Goal: Information Seeking & Learning: Learn about a topic

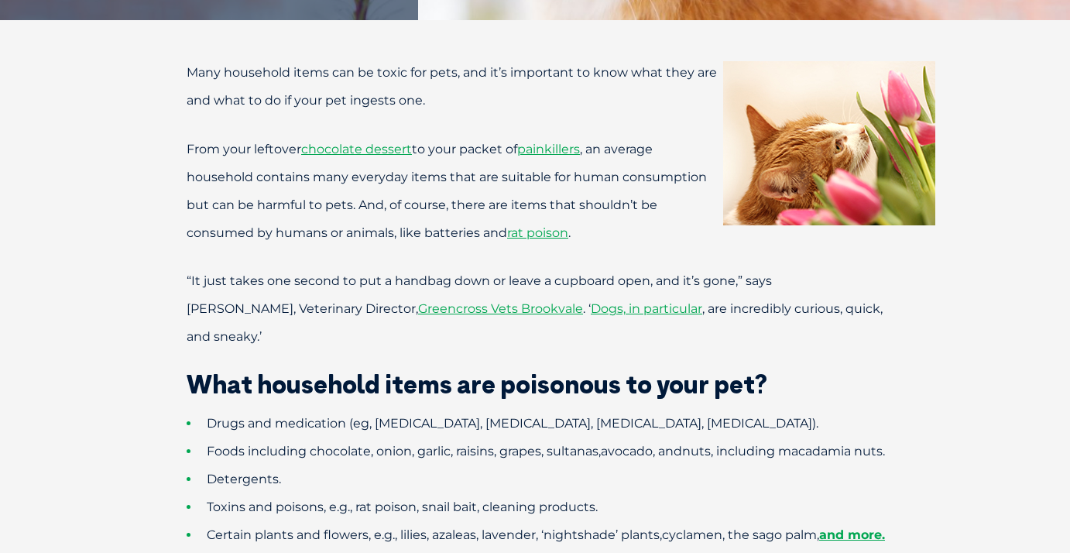
scroll to position [563, 0]
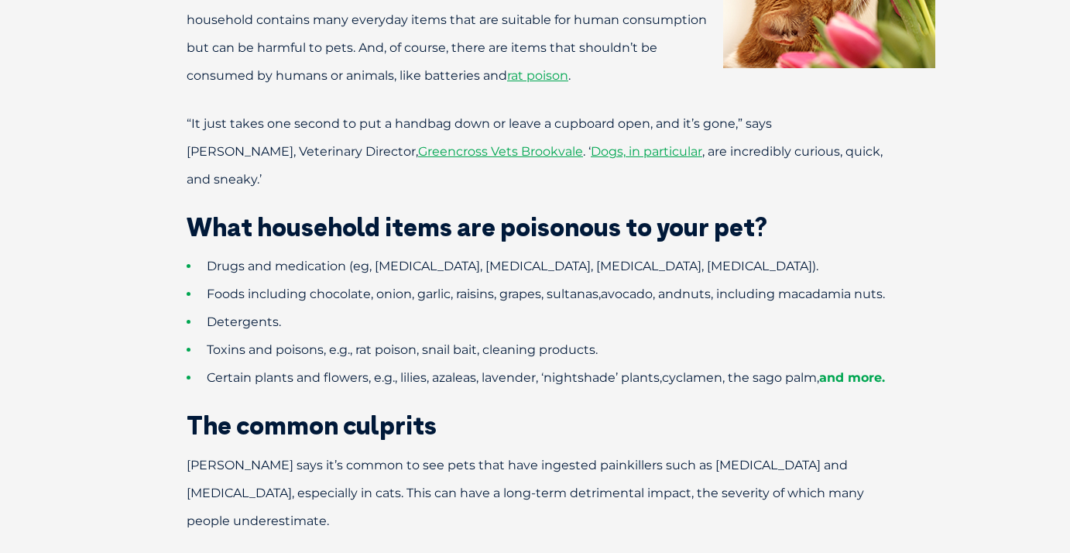
click at [860, 384] on link "and more." at bounding box center [852, 377] width 66 height 15
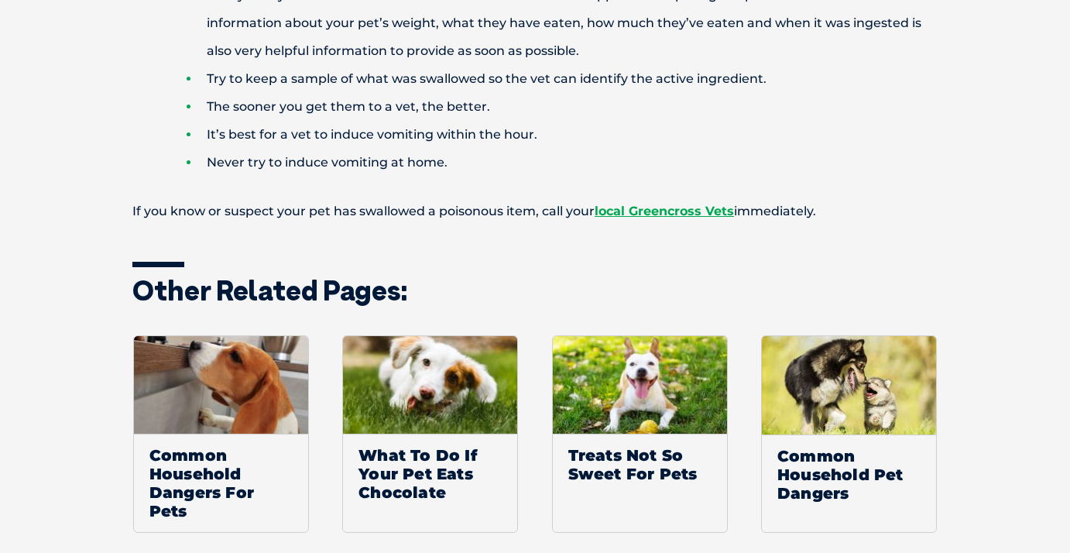
scroll to position [2162, 0]
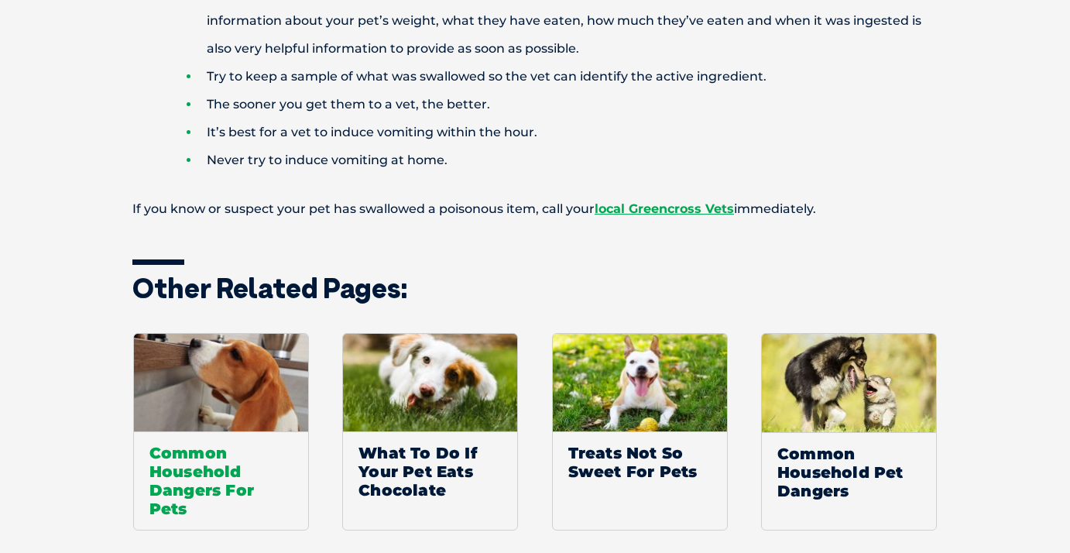
click at [273, 334] on img at bounding box center [221, 383] width 174 height 98
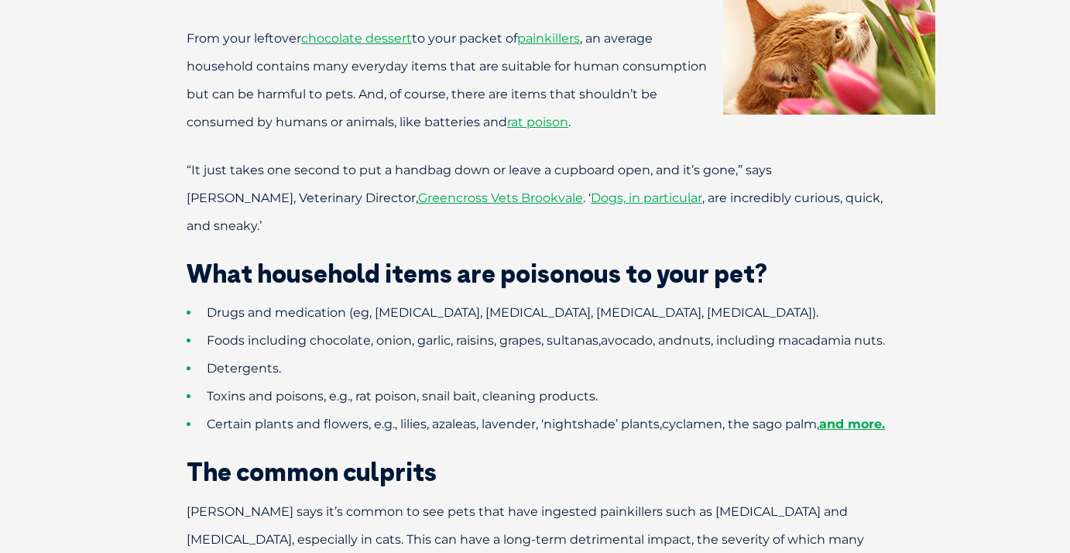
scroll to position [514, 0]
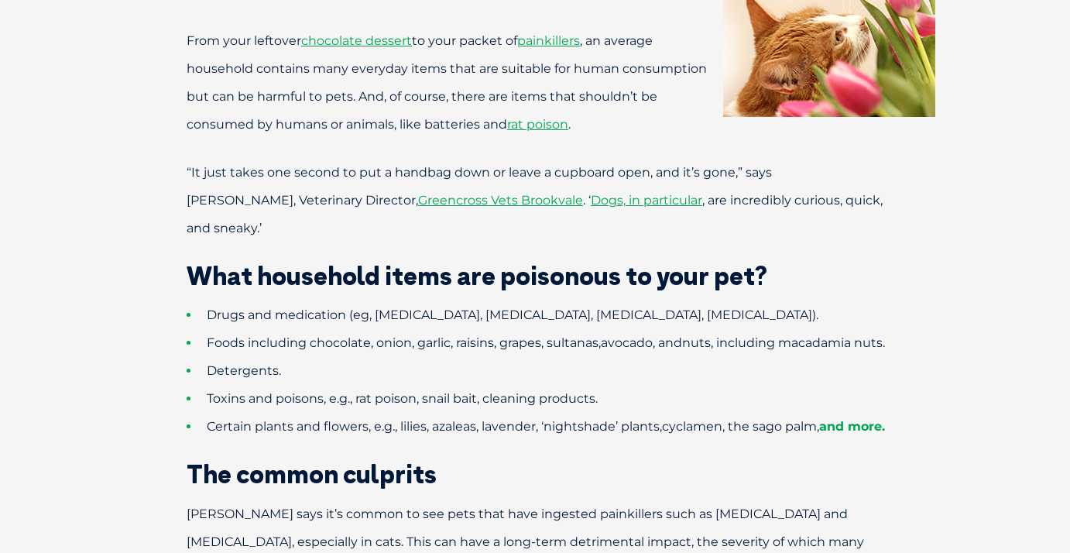
click at [870, 431] on link "and more." at bounding box center [852, 426] width 66 height 15
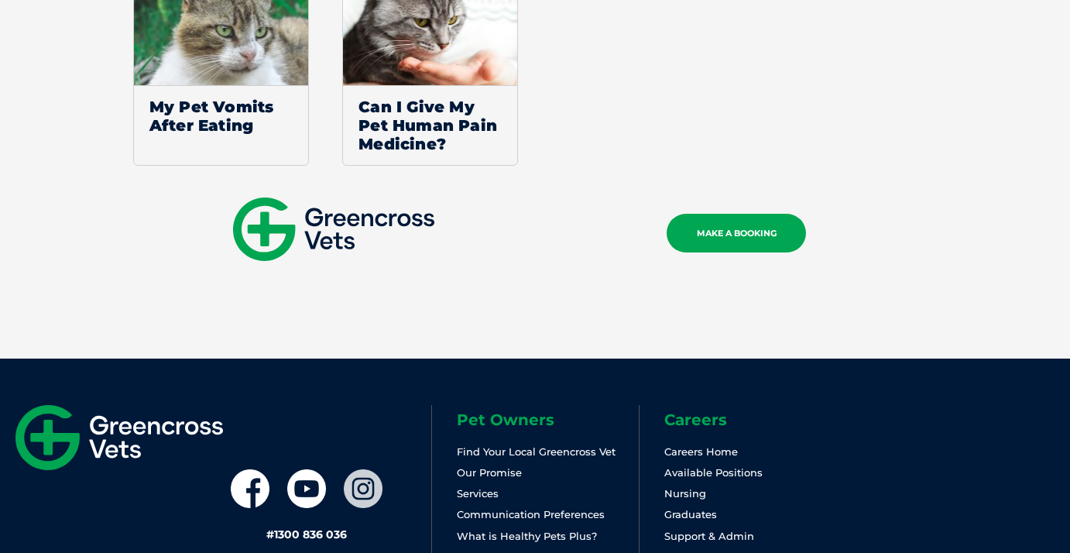
scroll to position [2827, 0]
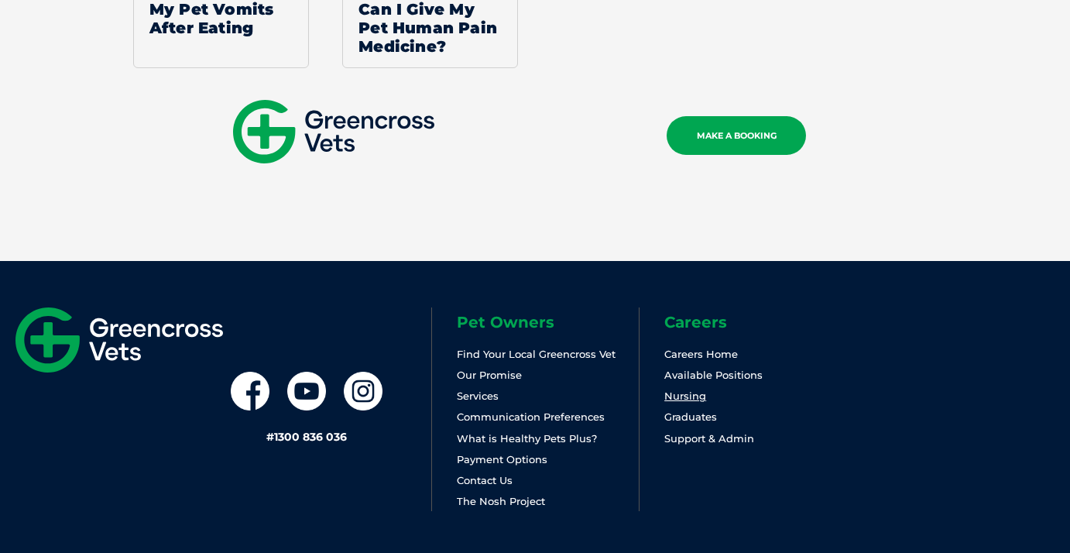
click at [691, 390] on link "Nursing" at bounding box center [685, 396] width 42 height 12
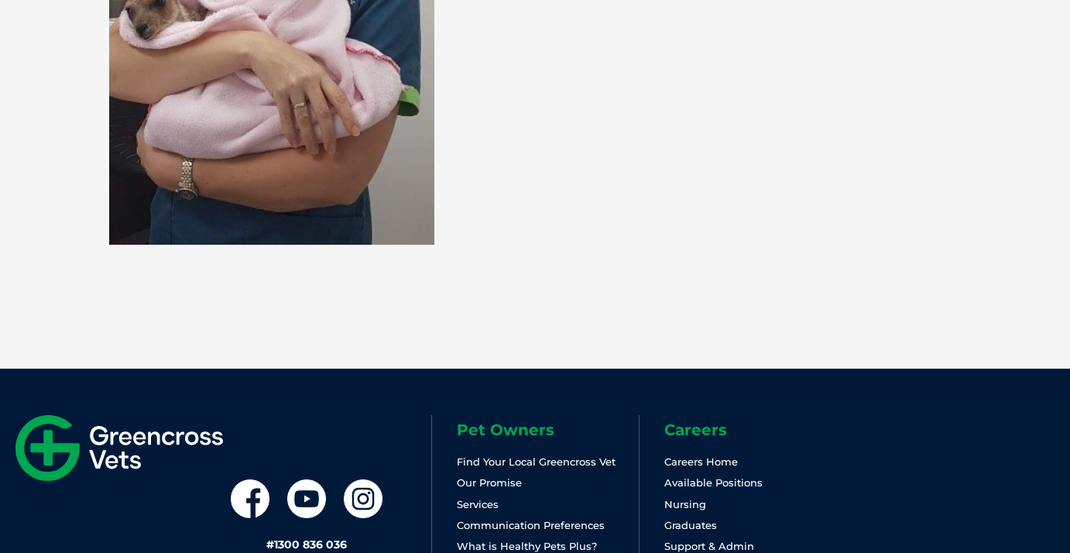
scroll to position [4564, 0]
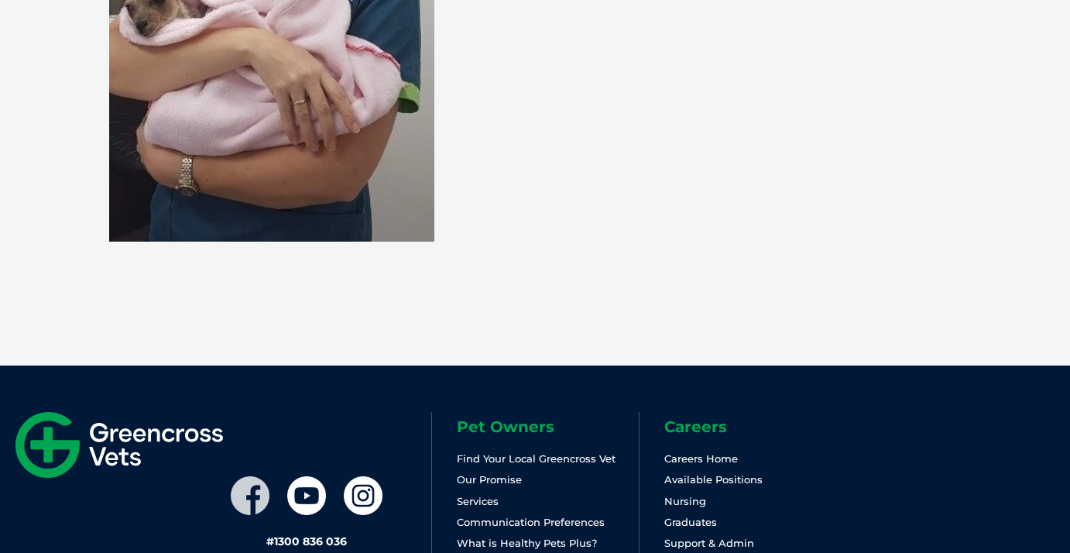
click at [264, 476] on icon at bounding box center [250, 495] width 39 height 39
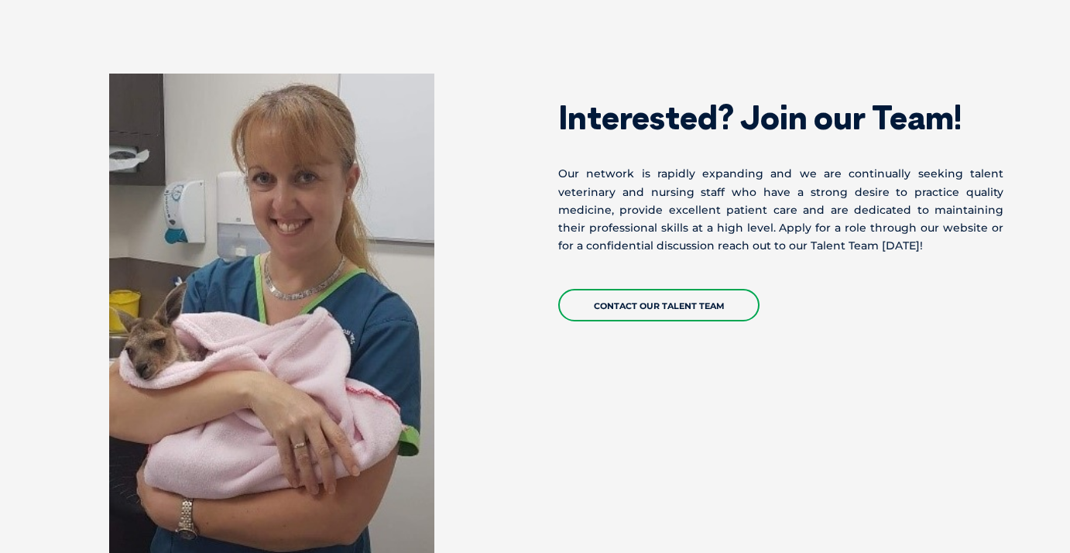
scroll to position [4219, 0]
